Goal: Information Seeking & Learning: Learn about a topic

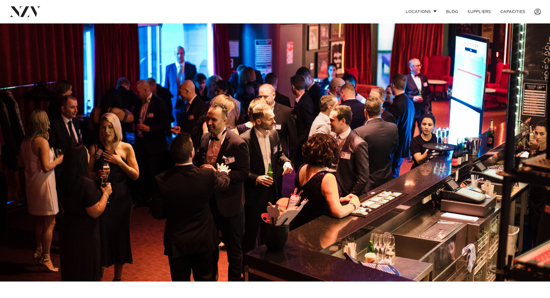
click at [535, 147] on img at bounding box center [275, 152] width 550 height 258
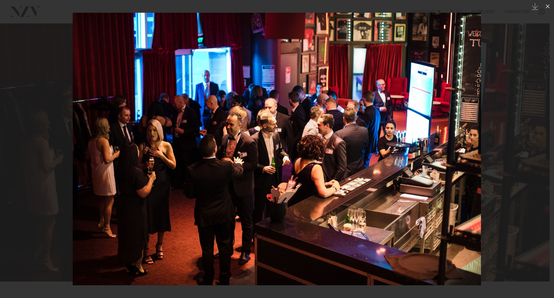
click at [541, 151] on div "Next slide" at bounding box center [543, 148] width 8 height 11
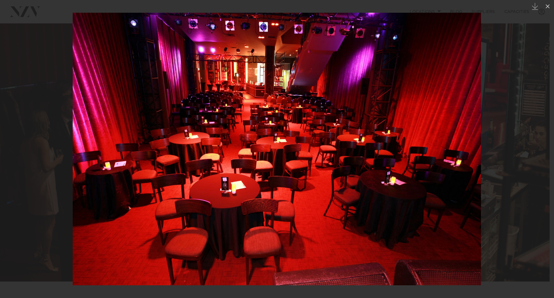
click at [528, 159] on div at bounding box center [277, 149] width 554 height 298
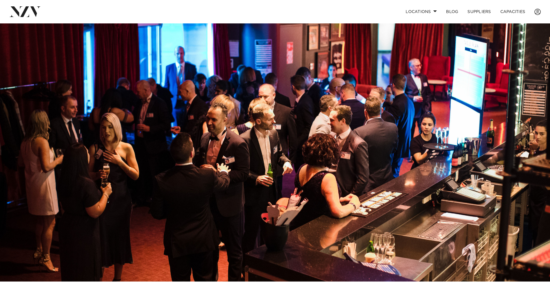
click at [540, 142] on img at bounding box center [275, 152] width 550 height 258
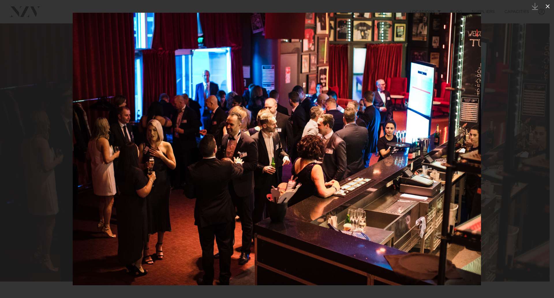
click at [550, 5] on icon at bounding box center [547, 6] width 7 height 7
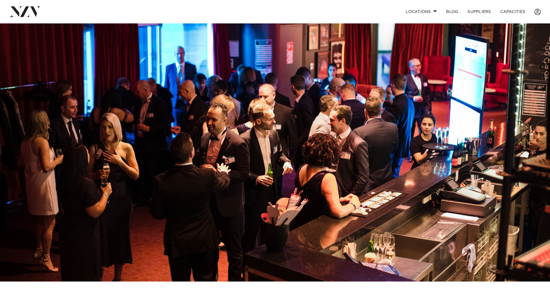
click at [540, 53] on img at bounding box center [275, 152] width 550 height 258
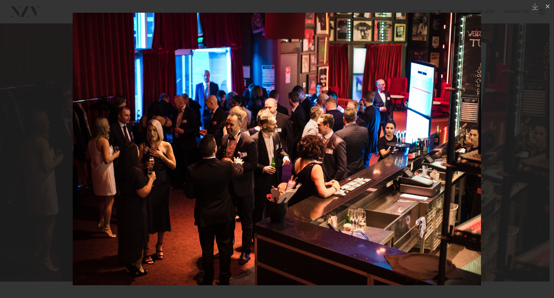
drag, startPoint x: 498, startPoint y: 95, endPoint x: 506, endPoint y: 103, distance: 11.5
click at [500, 95] on div at bounding box center [277, 149] width 554 height 298
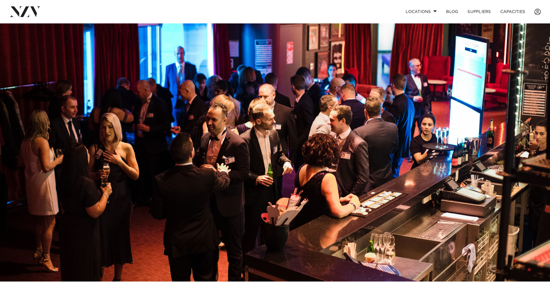
click at [498, 128] on img at bounding box center [275, 152] width 550 height 258
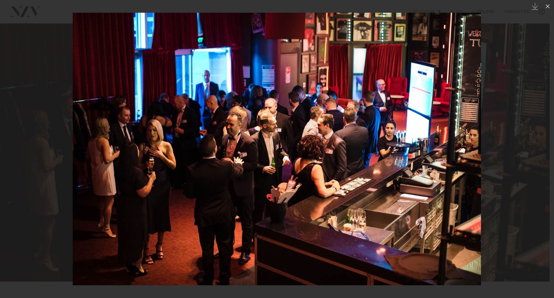
click at [488, 151] on div at bounding box center [277, 149] width 554 height 298
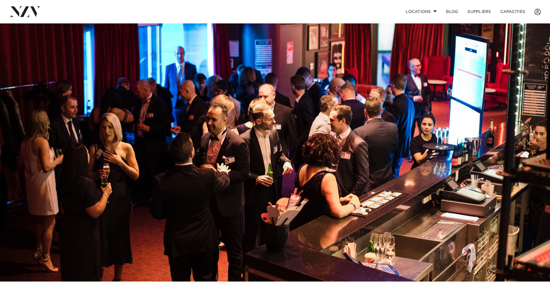
click at [513, 148] on img at bounding box center [275, 152] width 550 height 258
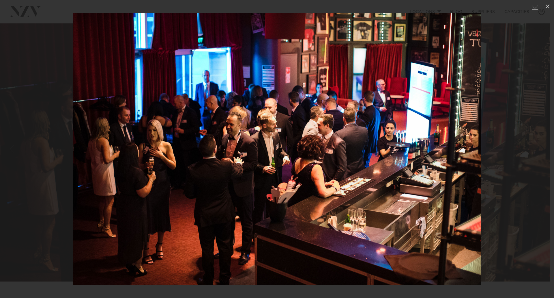
click at [513, 148] on div at bounding box center [277, 149] width 554 height 298
drag, startPoint x: 503, startPoint y: 152, endPoint x: 507, endPoint y: 157, distance: 6.4
click at [504, 153] on div at bounding box center [277, 149] width 554 height 298
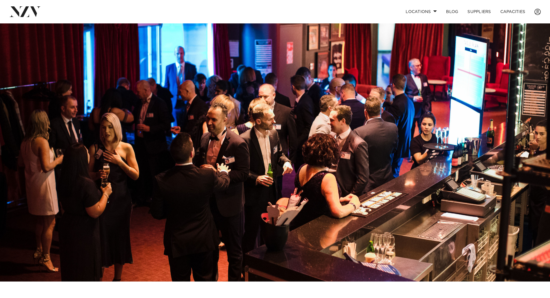
click at [500, 151] on img at bounding box center [275, 152] width 550 height 258
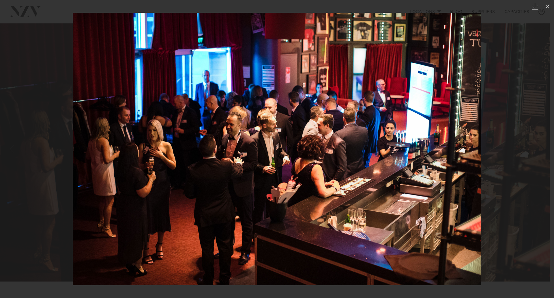
click at [540, 139] on link at bounding box center [544, 148] width 20 height 29
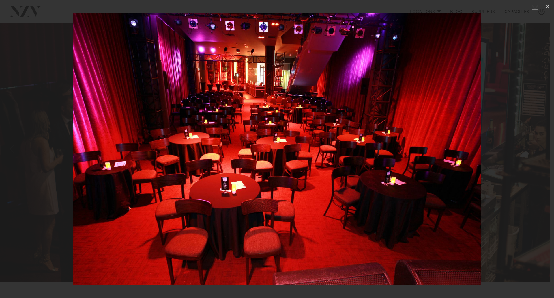
click at [540, 140] on link at bounding box center [544, 148] width 20 height 29
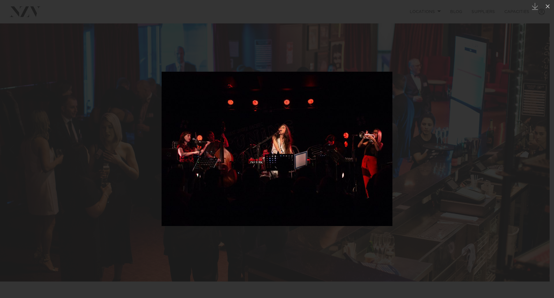
click at [52, 139] on div at bounding box center [277, 149] width 554 height 298
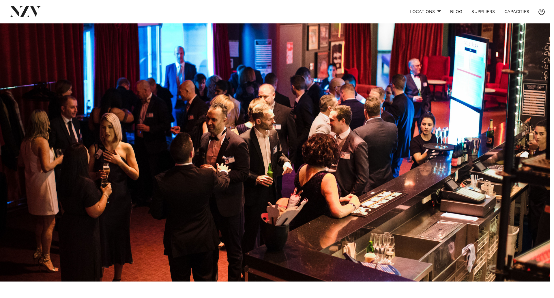
drag, startPoint x: 28, startPoint y: 137, endPoint x: 66, endPoint y: 137, distance: 38.1
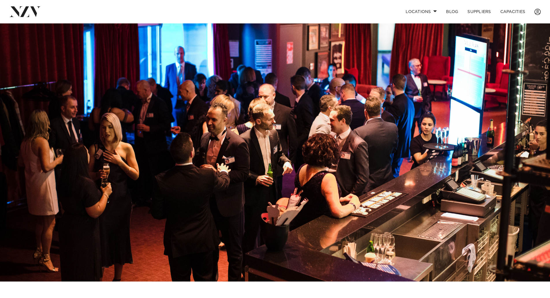
click at [26, 146] on img at bounding box center [275, 152] width 550 height 258
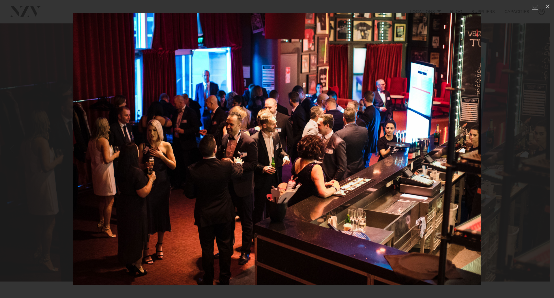
drag, startPoint x: 512, startPoint y: 158, endPoint x: 518, endPoint y: 158, distance: 5.8
click at [513, 158] on div at bounding box center [277, 149] width 554 height 298
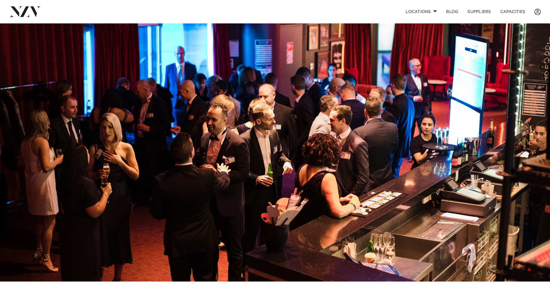
click at [537, 129] on img at bounding box center [275, 152] width 550 height 258
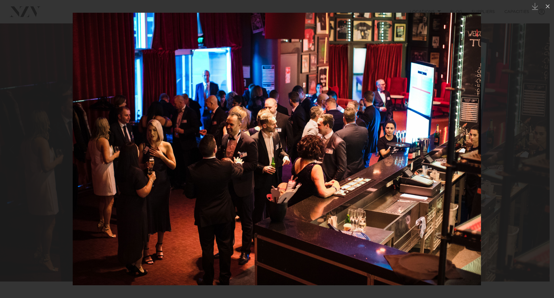
click at [529, 135] on div at bounding box center [277, 149] width 554 height 298
